Goal: Task Accomplishment & Management: Use online tool/utility

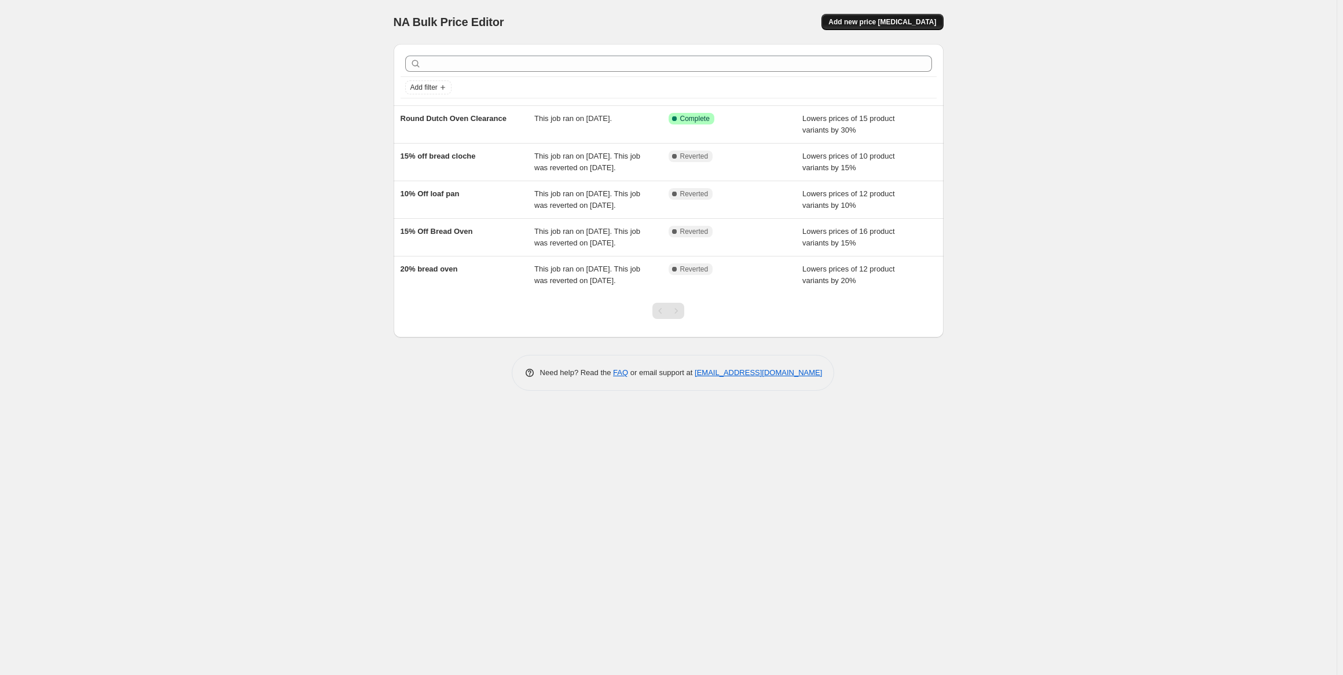
click at [881, 21] on span "Add new price [MEDICAL_DATA]" at bounding box center [882, 21] width 108 height 9
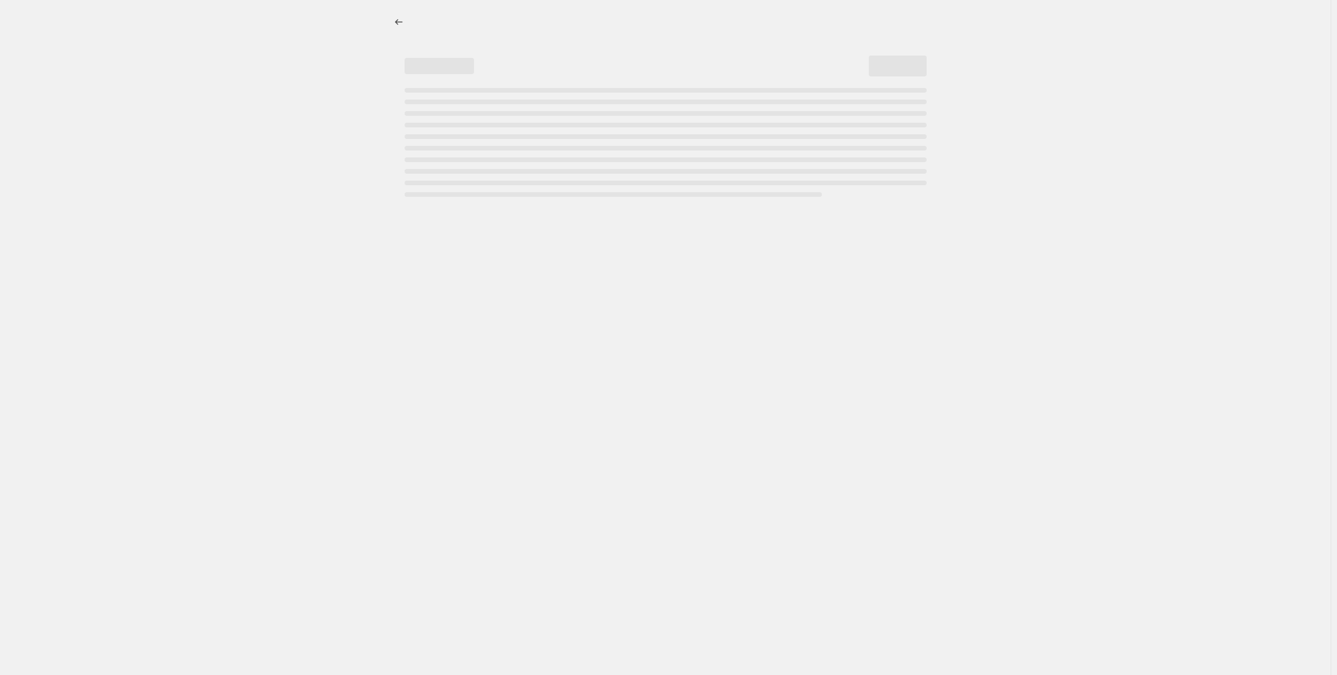
select select "percentage"
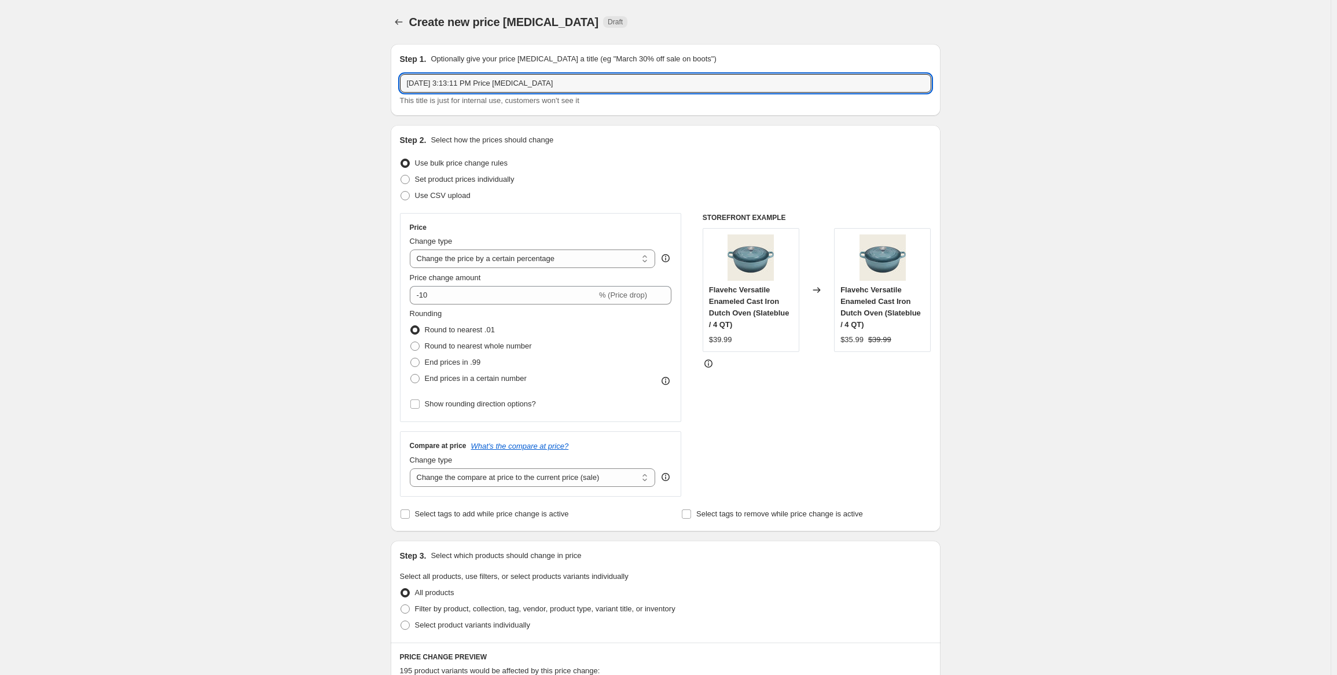
drag, startPoint x: 585, startPoint y: 85, endPoint x: 374, endPoint y: 85, distance: 210.7
click at [374, 85] on div "Create new price change job. This page is ready Create new price change job Dra…" at bounding box center [665, 588] width 1331 height 1176
type input "Loaf Pan"
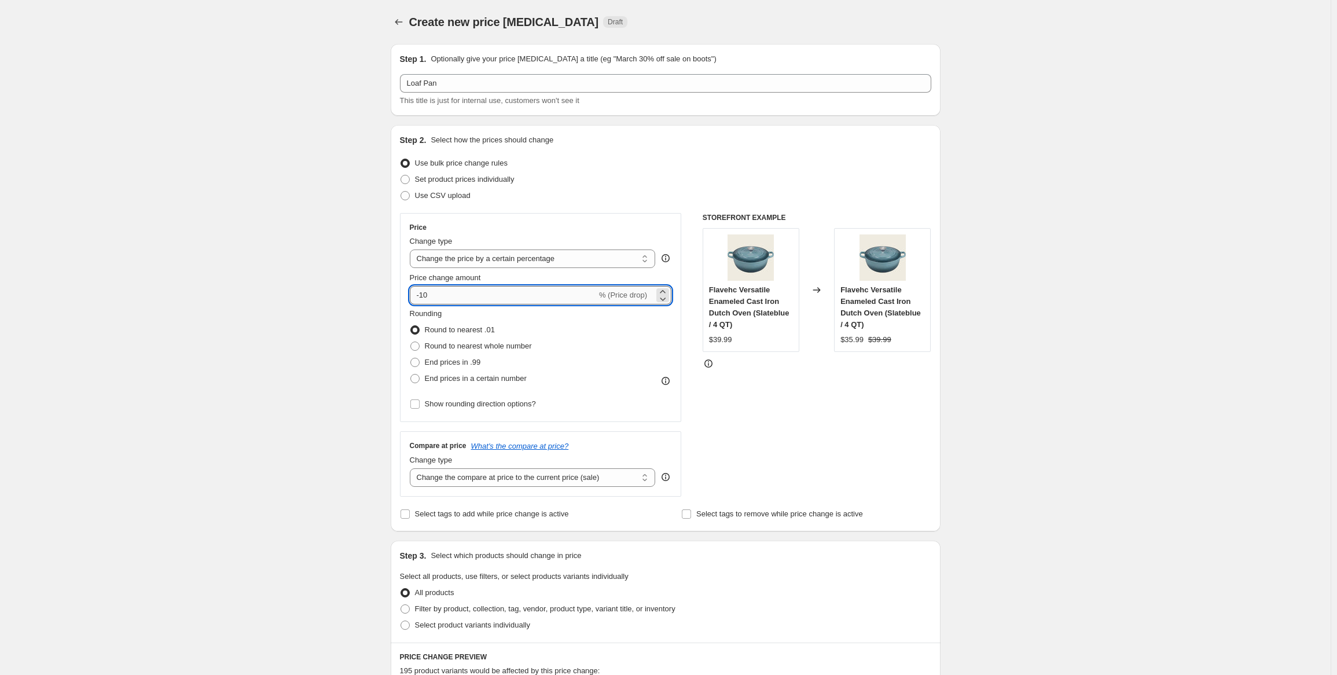
drag, startPoint x: 469, startPoint y: 291, endPoint x: 424, endPoint y: 293, distance: 45.2
click at [424, 293] on input "-10" at bounding box center [503, 295] width 187 height 19
type input "-25"
click at [322, 271] on div "Create new price change job. This page is ready Create new price change job Dra…" at bounding box center [665, 588] width 1331 height 1176
click at [549, 259] on select "Change the price to a certain amount Change the price by a certain amount Chang…" at bounding box center [533, 259] width 246 height 19
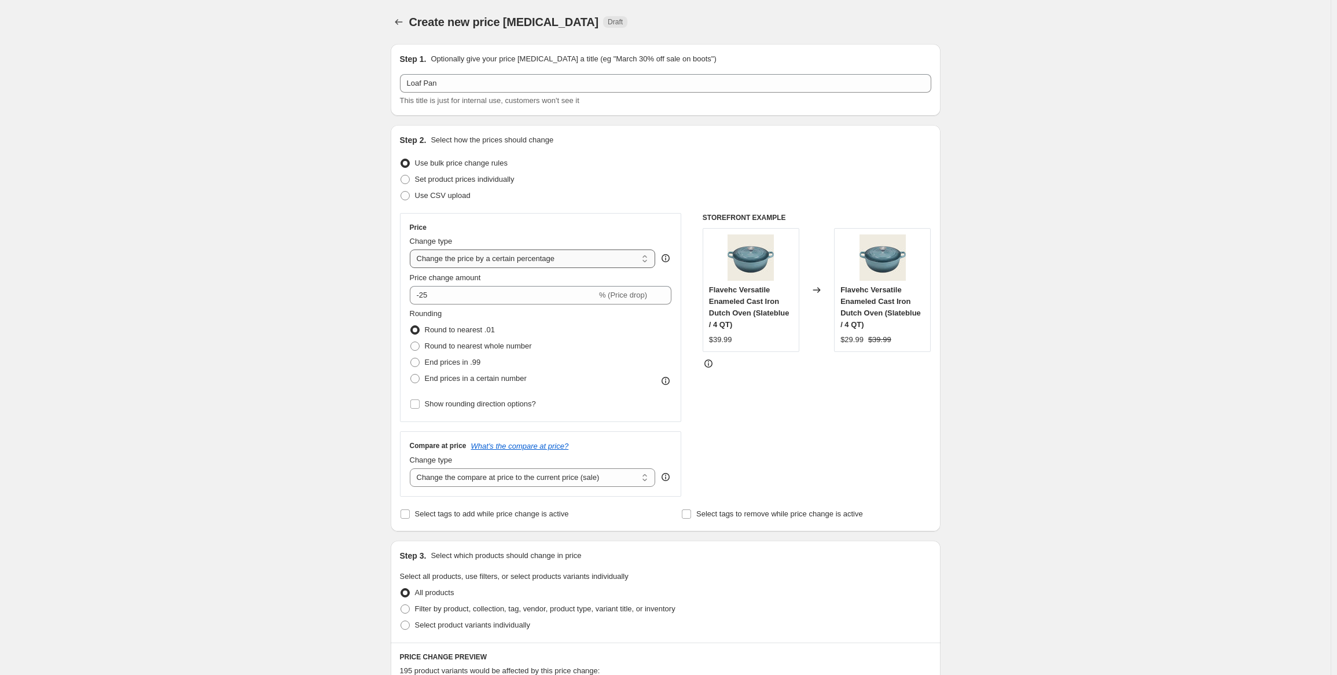
click at [549, 259] on select "Change the price to a certain amount Change the price by a certain amount Chang…" at bounding box center [533, 259] width 246 height 19
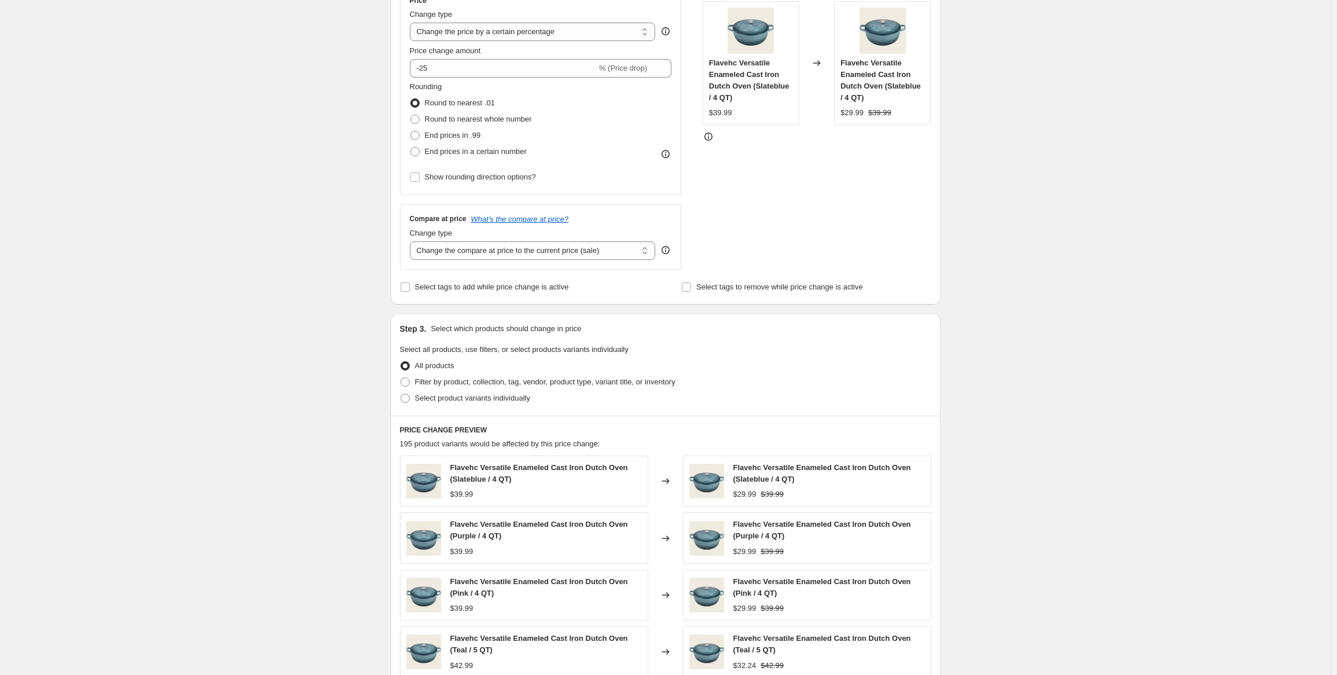
scroll to position [232, 0]
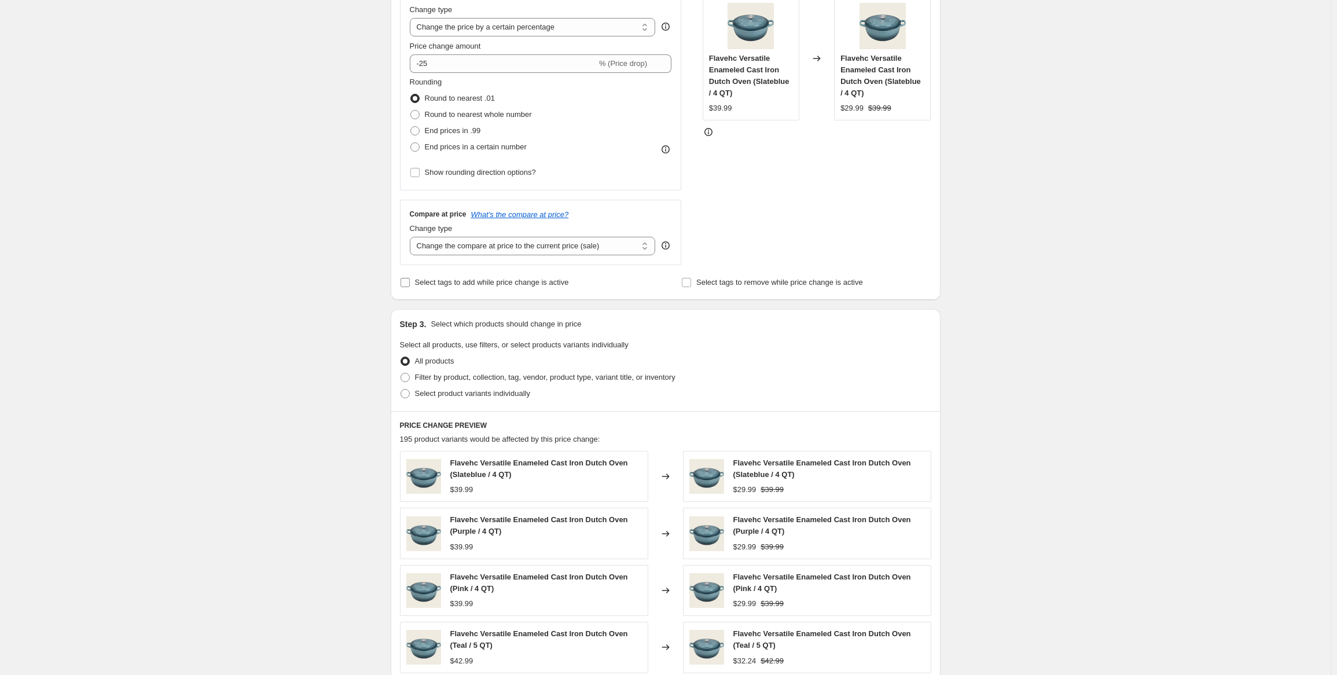
click at [474, 289] on label "Select tags to add while price change is active" at bounding box center [484, 282] width 169 height 16
click at [410, 287] on input "Select tags to add while price change is active" at bounding box center [405, 282] width 9 height 9
checkbox input "true"
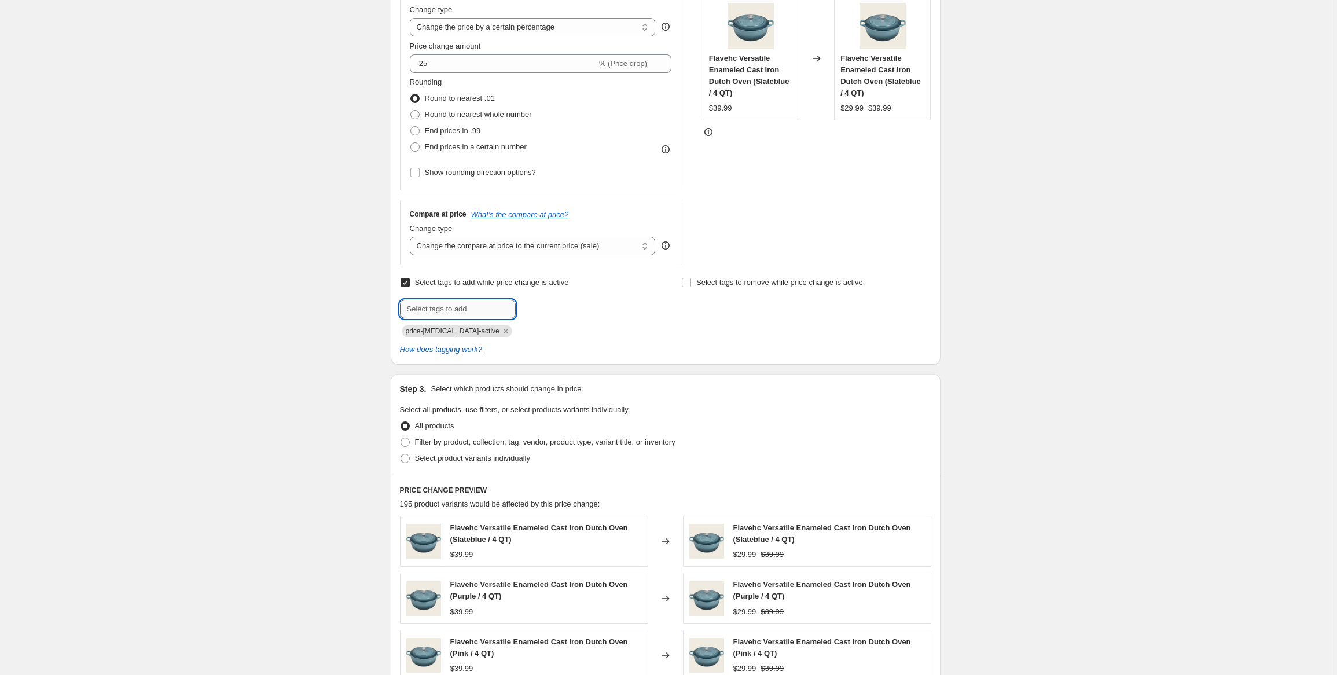
click at [470, 313] on input "text" at bounding box center [458, 309] width 116 height 19
drag, startPoint x: 489, startPoint y: 333, endPoint x: 485, endPoint y: 328, distance: 6.2
click at [501, 333] on icon "Remove price-change-job-active" at bounding box center [506, 331] width 10 height 10
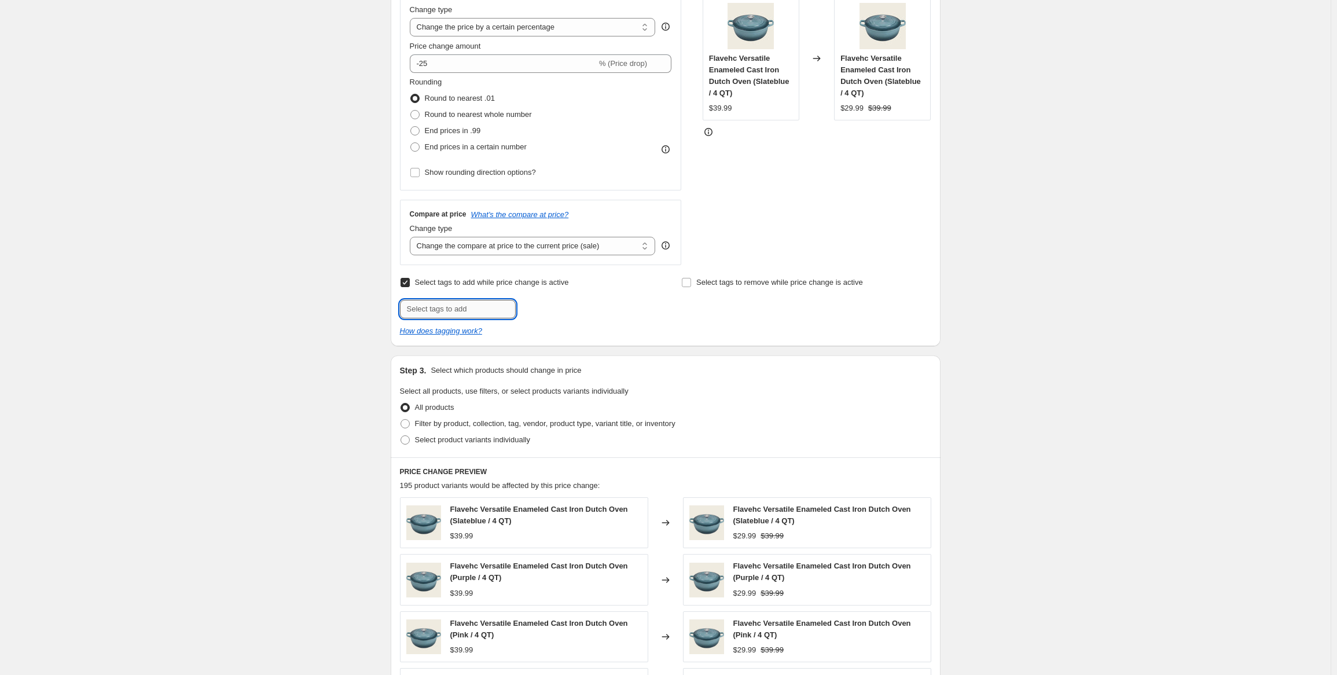
click at [477, 316] on input "text" at bounding box center [458, 309] width 116 height 19
drag, startPoint x: 442, startPoint y: 310, endPoint x: 472, endPoint y: 310, distance: 30.1
click at [472, 310] on input "labor day sale" at bounding box center [458, 309] width 116 height 19
type input "labor day"
click at [556, 310] on span "labor day" at bounding box center [552, 308] width 23 height 8
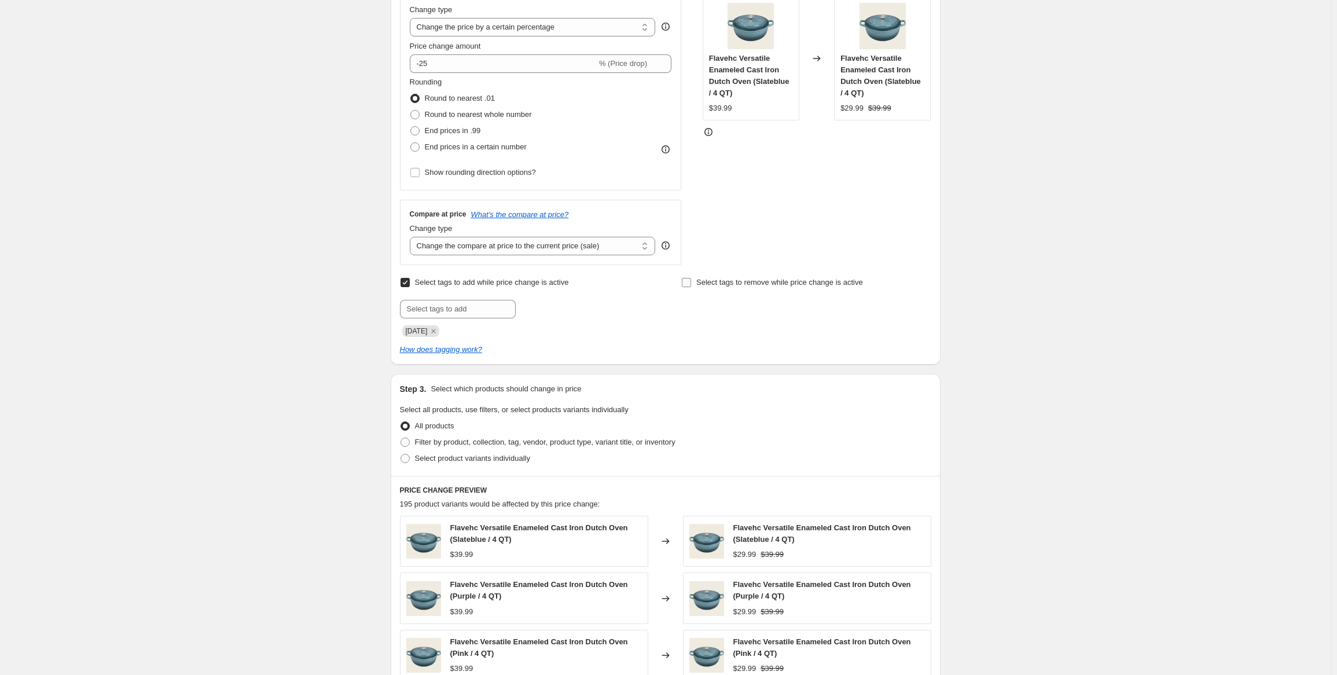
click at [724, 287] on span "Select tags to remove while price change is active" at bounding box center [779, 282] width 167 height 9
click at [691, 287] on input "Select tags to remove while price change is active" at bounding box center [686, 282] width 9 height 9
checkbox input "true"
click at [736, 316] on input "text" at bounding box center [739, 309] width 116 height 19
type input "labor day"
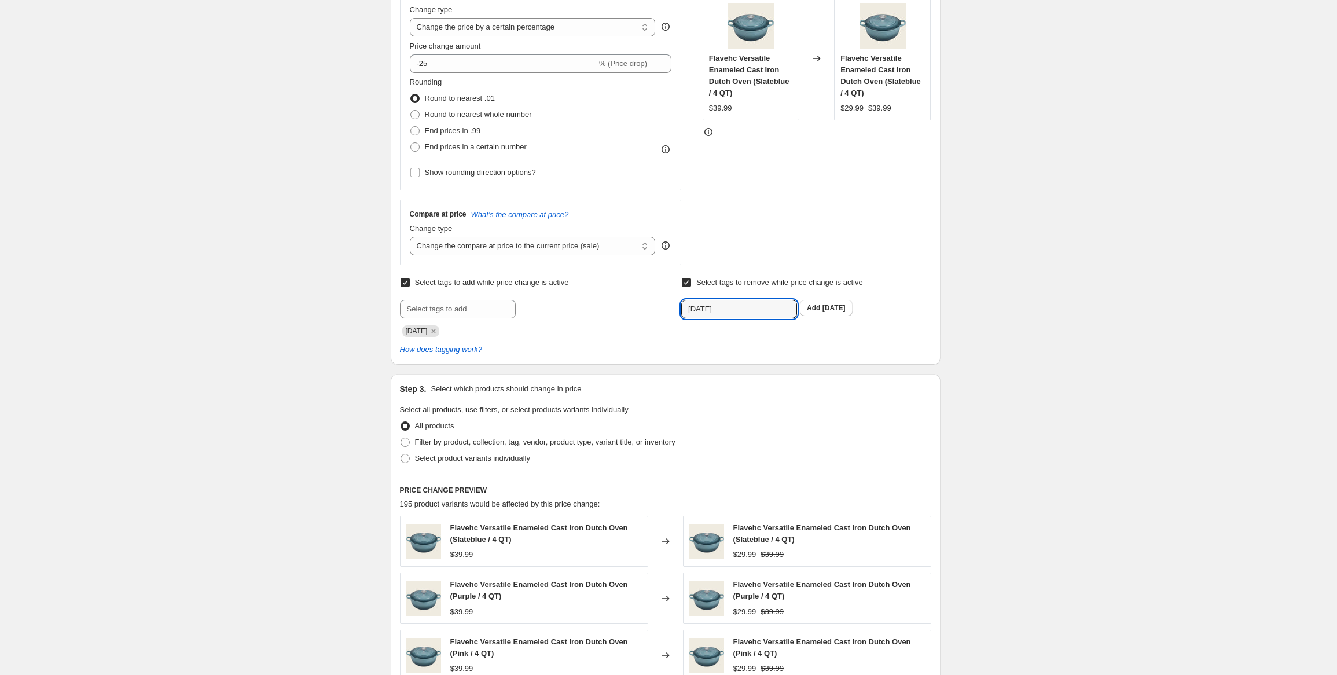
click at [744, 287] on span "Select tags to remove while price change is active" at bounding box center [779, 282] width 167 height 9
click at [691, 287] on input "Select tags to remove while price change is active" at bounding box center [686, 282] width 9 height 9
checkbox input "false"
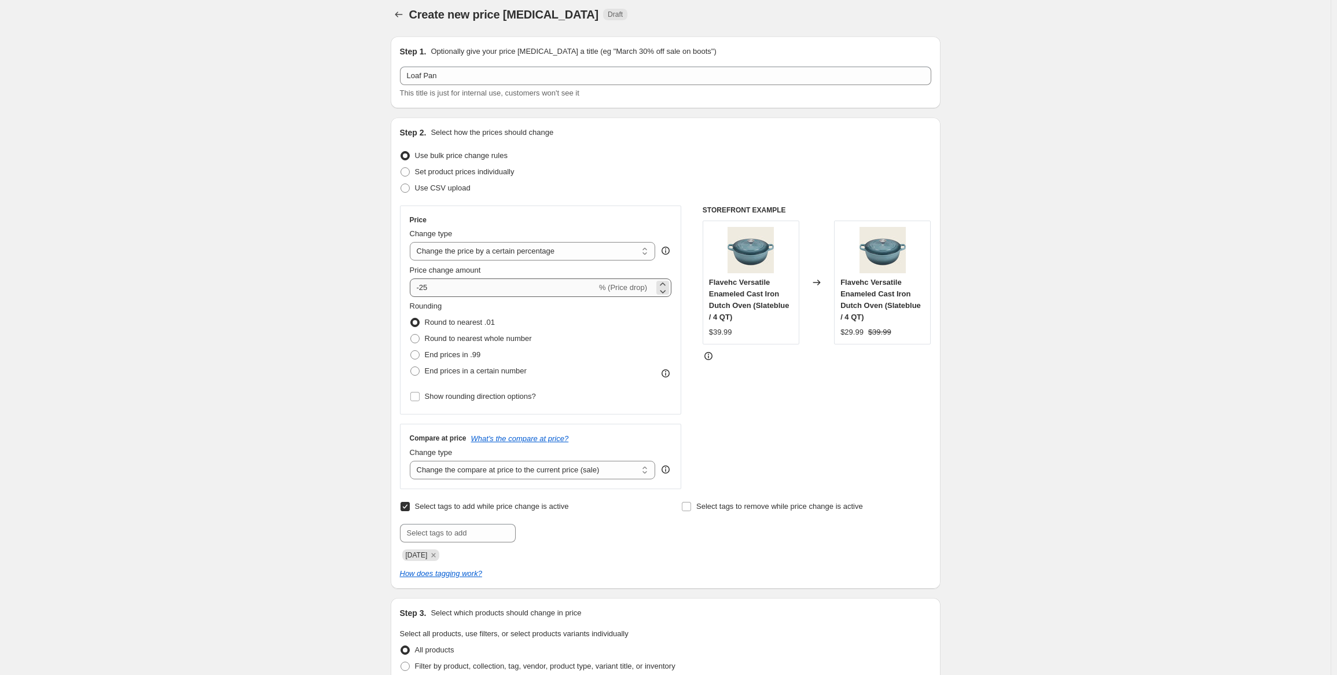
scroll to position [0, 0]
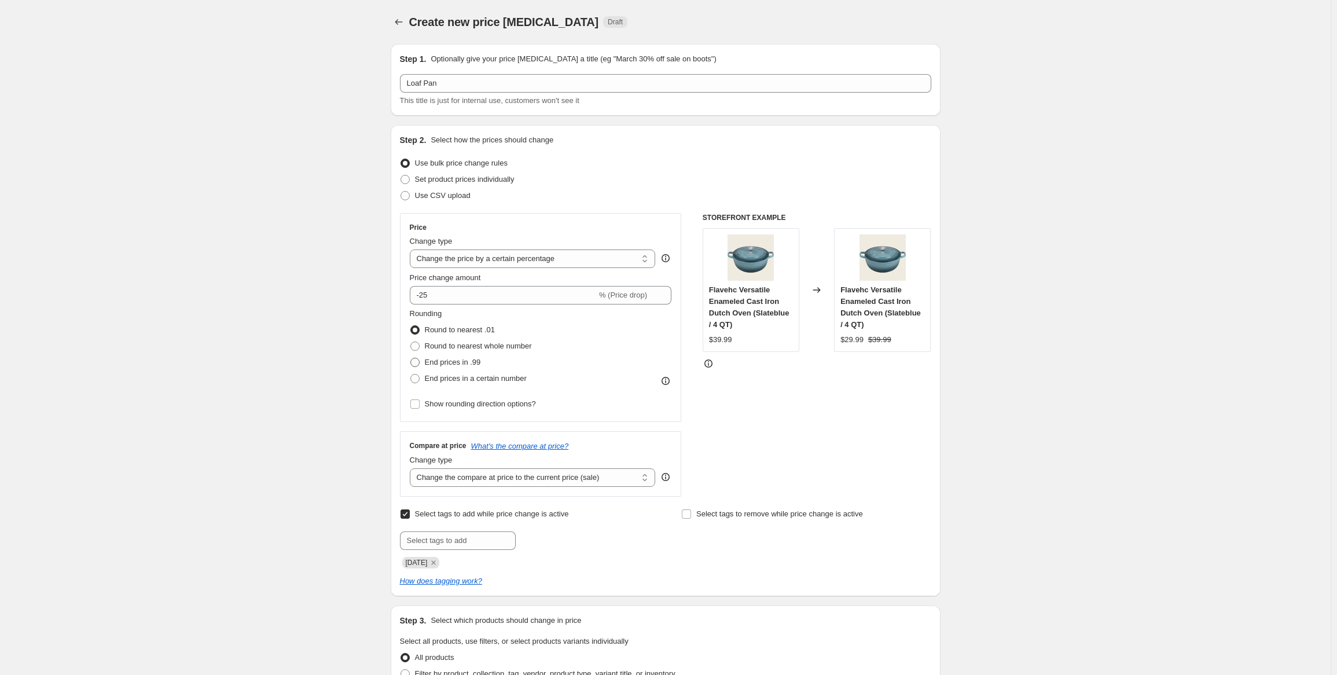
click at [465, 365] on span "End prices in .99" at bounding box center [453, 362] width 56 height 9
click at [411, 358] on input "End prices in .99" at bounding box center [410, 358] width 1 height 1
radio input "true"
click at [547, 261] on select "Change the price to a certain amount Change the price by a certain amount Chang…" at bounding box center [533, 259] width 246 height 19
click at [560, 256] on select "Change the price to a certain amount Change the price by a certain amount Chang…" at bounding box center [533, 259] width 246 height 19
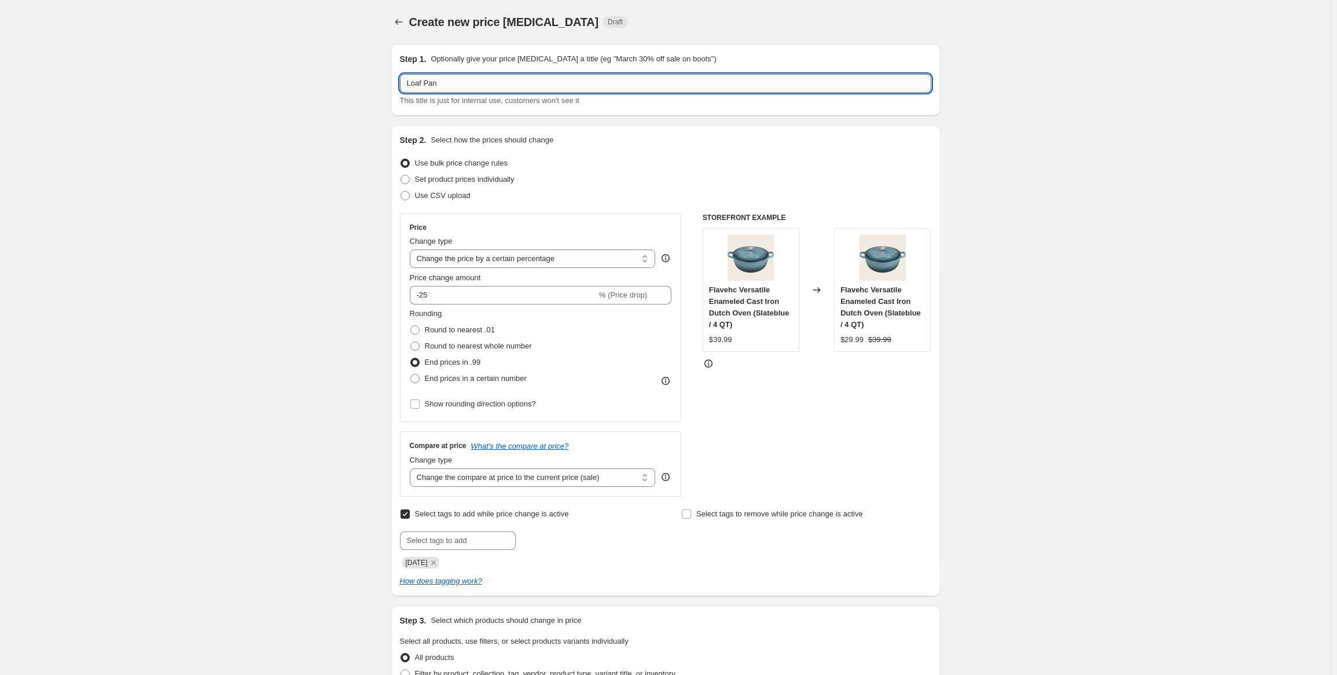
click at [448, 86] on input "Loaf Pan" at bounding box center [665, 83] width 531 height 19
drag, startPoint x: 473, startPoint y: 80, endPoint x: 327, endPoint y: 72, distance: 146.7
click at [327, 72] on div "Create new price change job. This page is ready Create new price change job Dra…" at bounding box center [665, 620] width 1331 height 1241
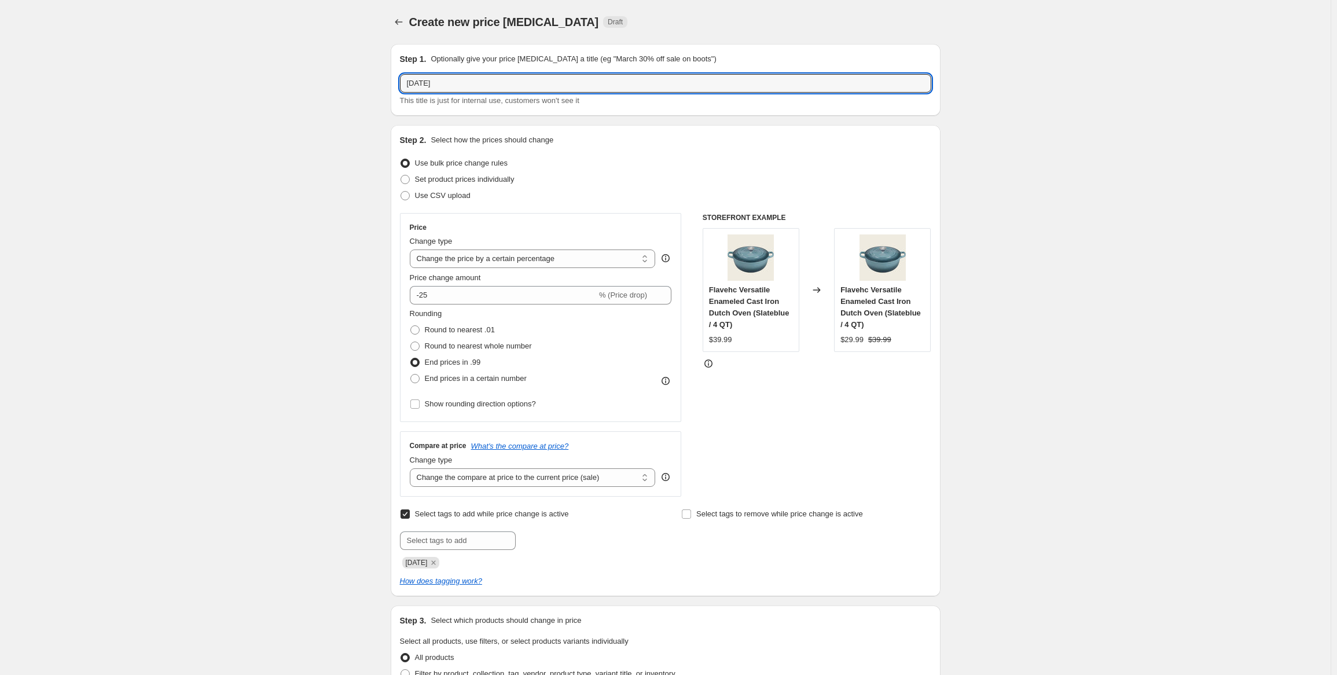
type input "labor day"
click at [276, 167] on div "Create new price change job. This page is ready Create new price change job Dra…" at bounding box center [665, 620] width 1331 height 1241
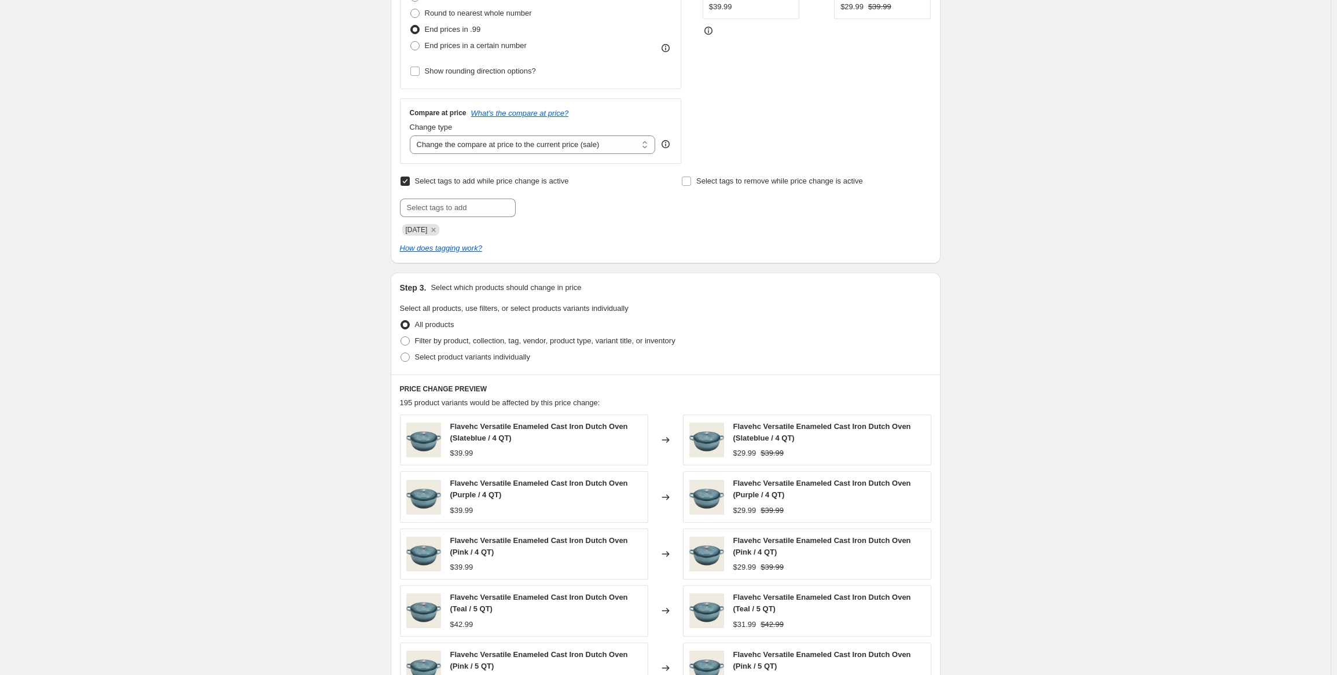
scroll to position [463, 0]
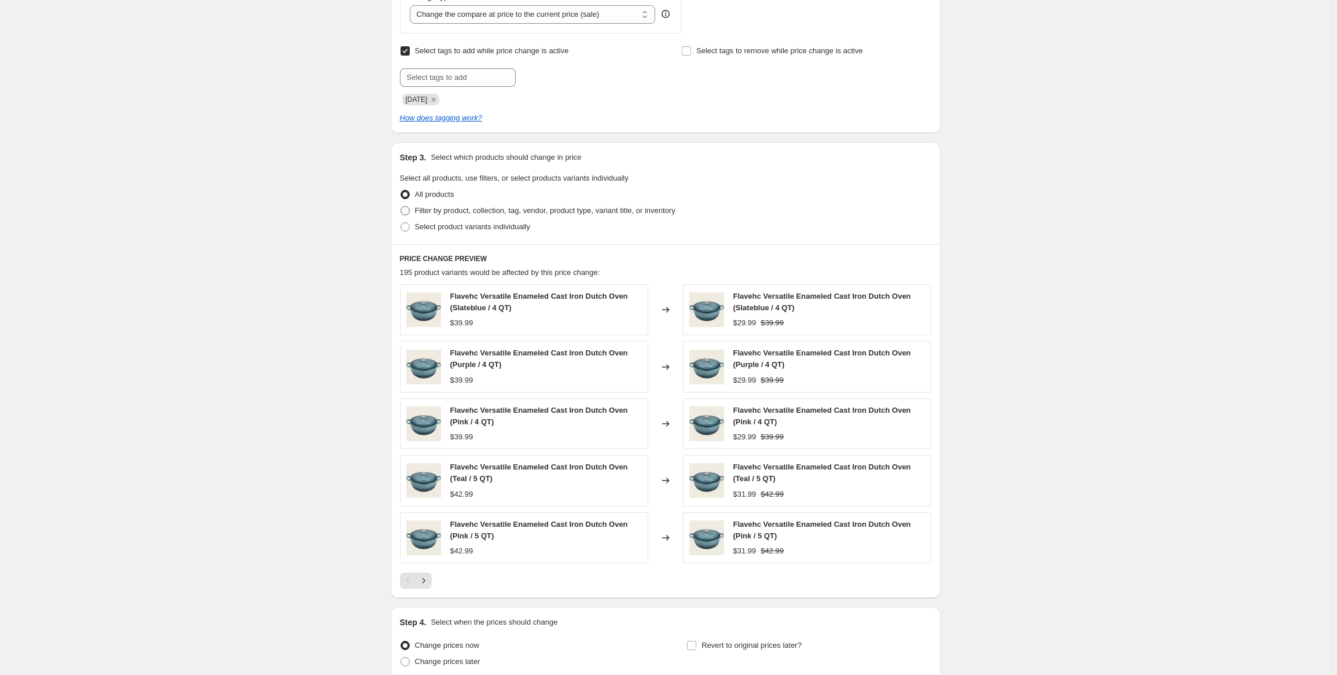
click at [522, 215] on span "Filter by product, collection, tag, vendor, product type, variant title, or inv…" at bounding box center [545, 210] width 261 height 9
click at [401, 207] on input "Filter by product, collection, tag, vendor, product type, variant title, or inv…" at bounding box center [401, 206] width 1 height 1
radio input "true"
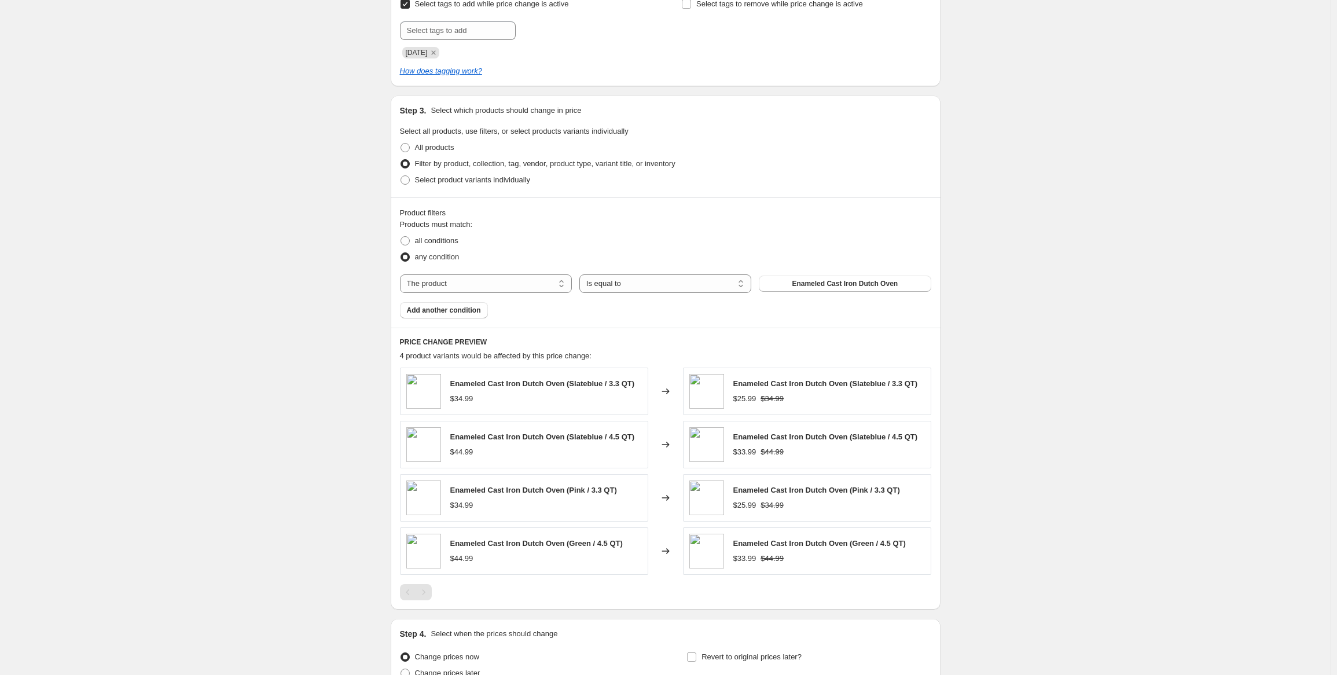
scroll to position [509, 0]
click at [450, 244] on span "all conditions" at bounding box center [436, 241] width 43 height 9
click at [401, 238] on input "all conditions" at bounding box center [401, 237] width 1 height 1
radio input "true"
click at [434, 256] on span "any condition" at bounding box center [437, 258] width 45 height 9
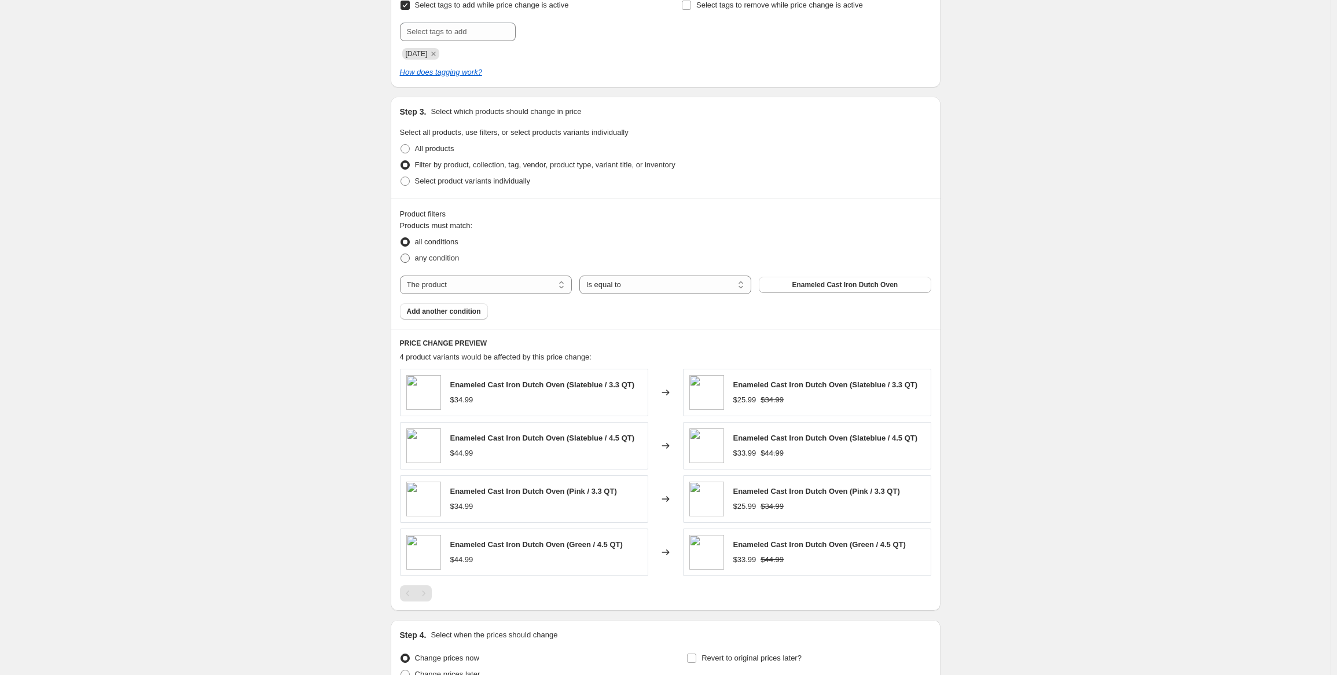
click at [401, 254] on input "any condition" at bounding box center [401, 254] width 1 height 1
radio input "true"
click at [839, 288] on span "Enameled Cast Iron Dutch Oven" at bounding box center [845, 284] width 106 height 9
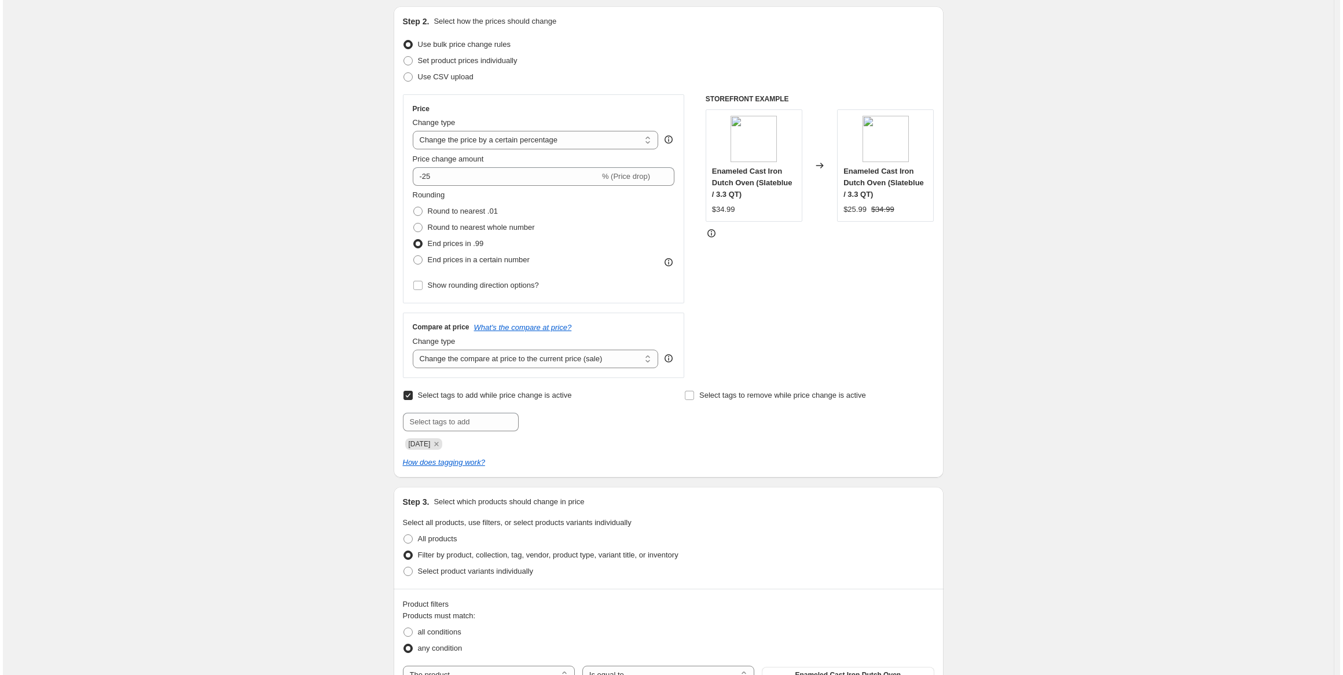
scroll to position [0, 0]
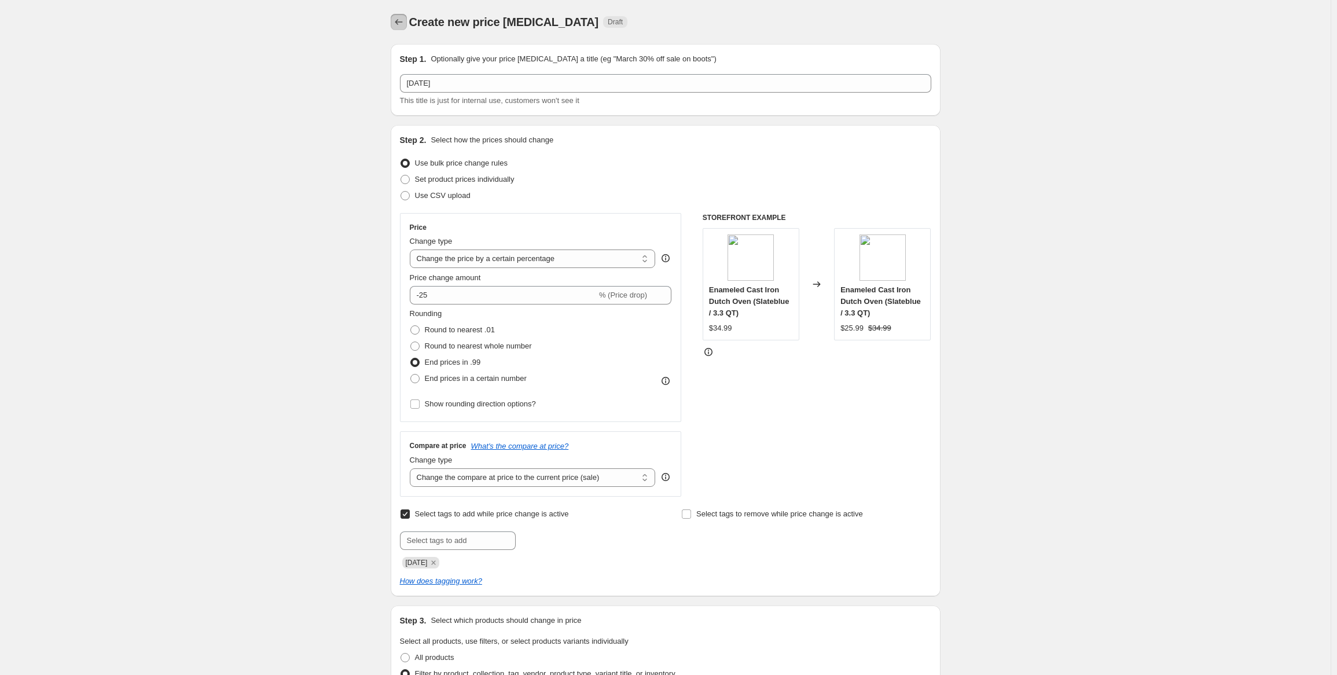
click at [401, 21] on icon "Price change jobs" at bounding box center [399, 22] width 12 height 12
